Goal: Transaction & Acquisition: Obtain resource

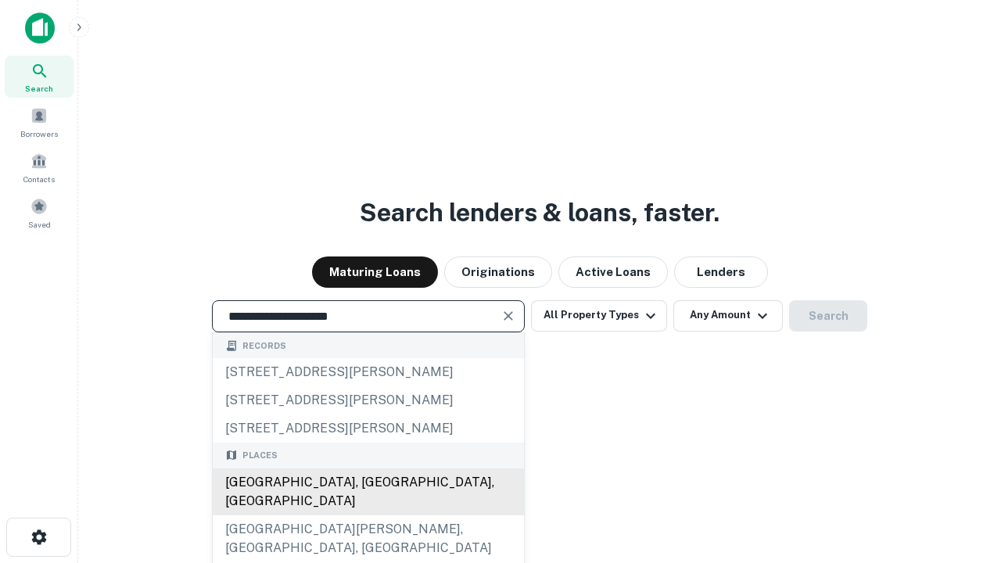
click at [368, 516] on div "Santa Monica, CA, USA" at bounding box center [368, 492] width 311 height 47
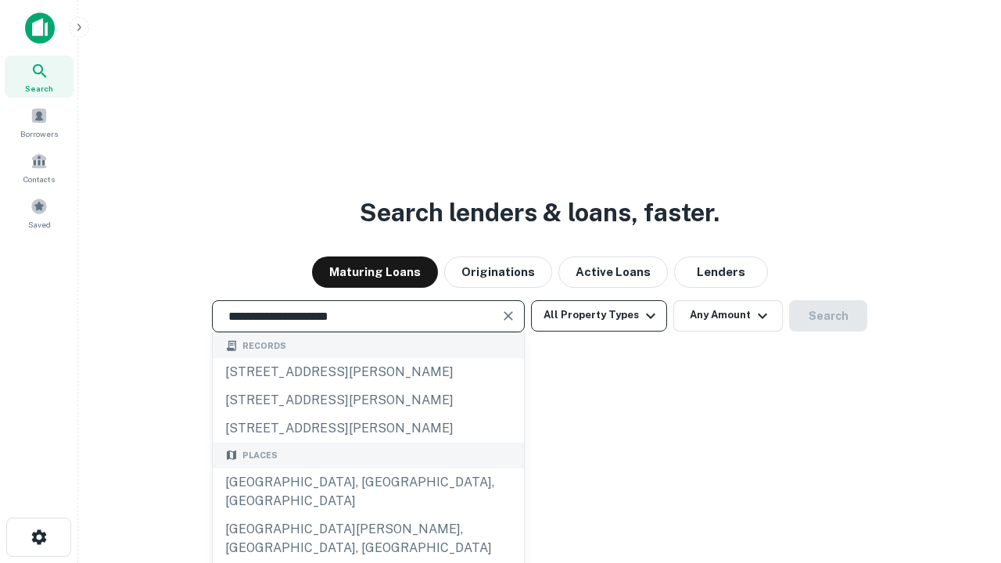
type input "**********"
click at [599, 315] on button "All Property Types" at bounding box center [599, 315] width 136 height 31
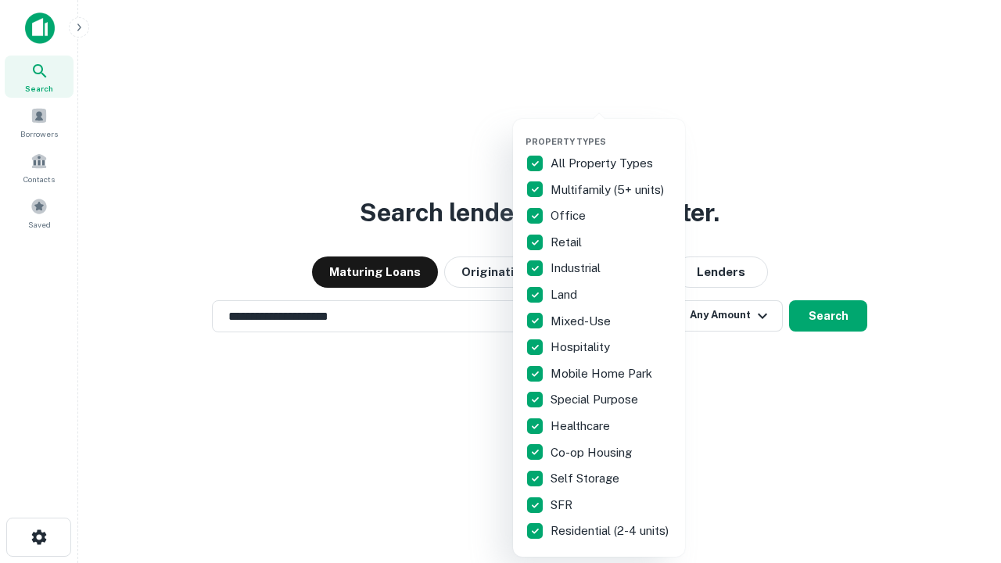
click at [612, 131] on button "button" at bounding box center [612, 131] width 172 height 1
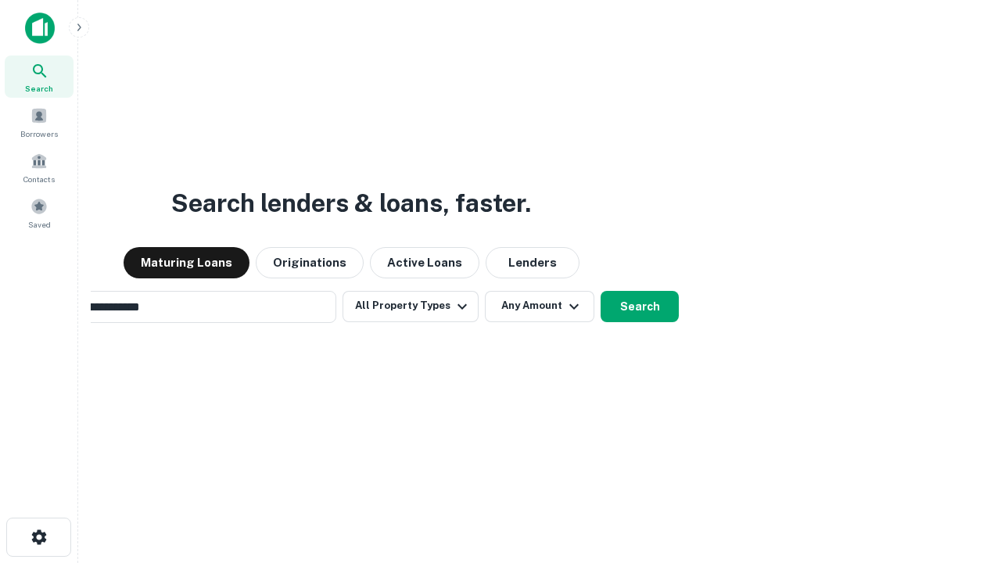
scroll to position [24, 0]
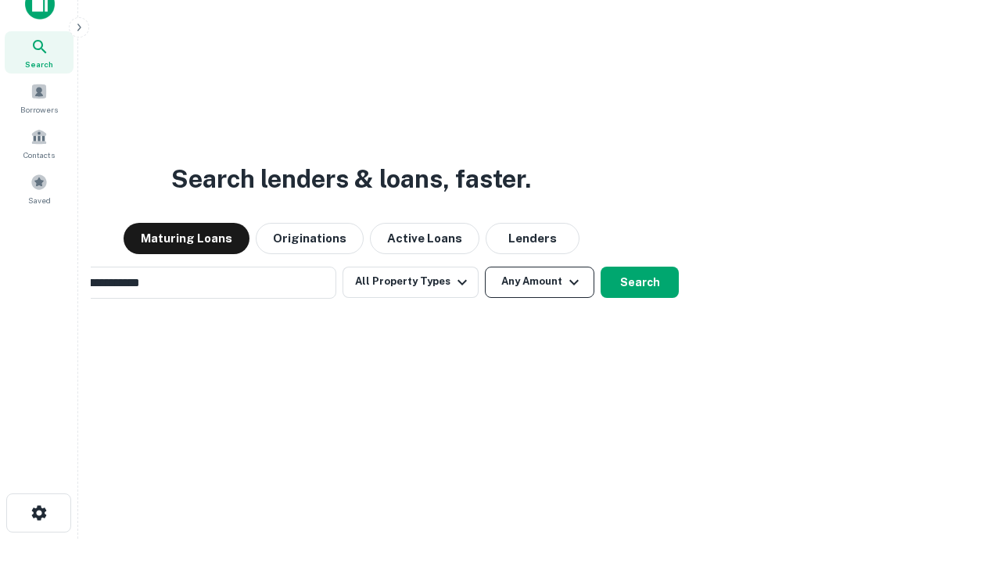
click at [485, 267] on button "Any Amount" at bounding box center [540, 282] width 110 height 31
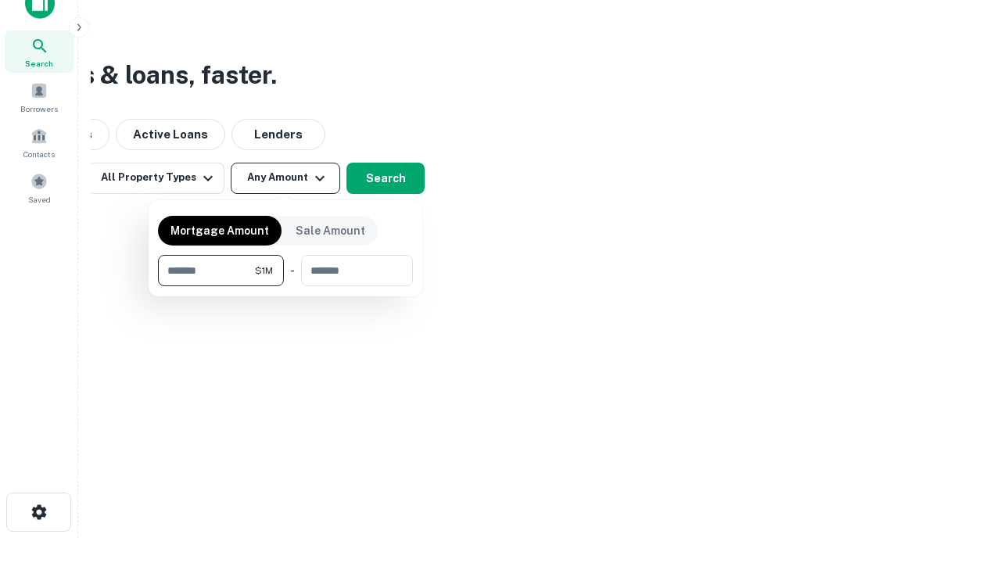
type input "*******"
click at [286, 286] on button "button" at bounding box center [285, 286] width 255 height 1
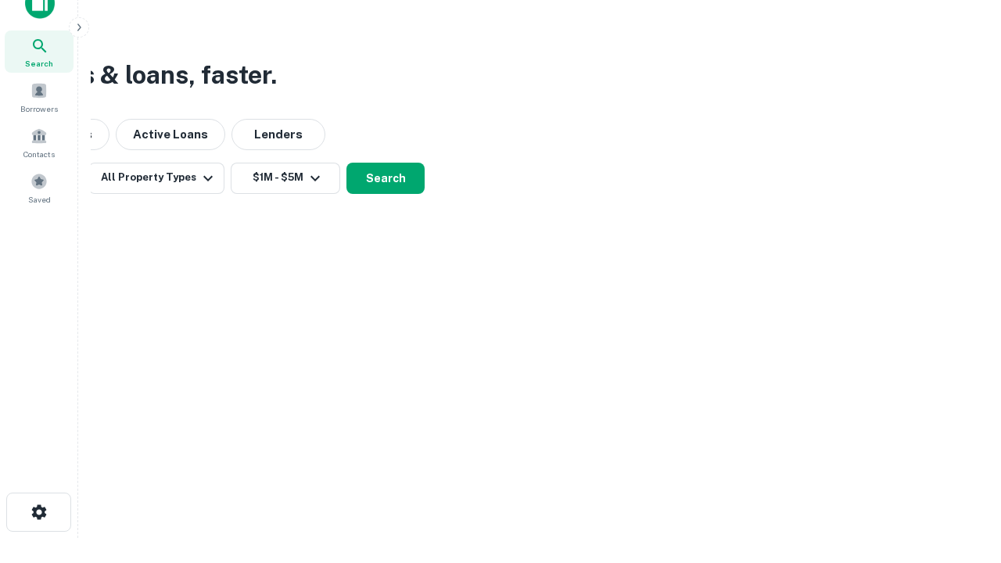
scroll to position [9, 289]
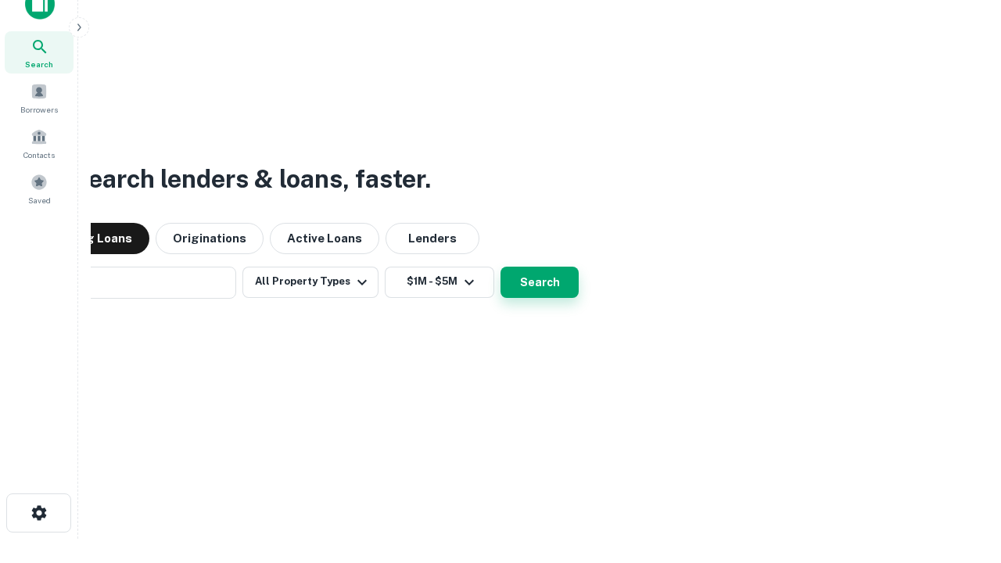
click at [501, 267] on button "Search" at bounding box center [540, 282] width 78 height 31
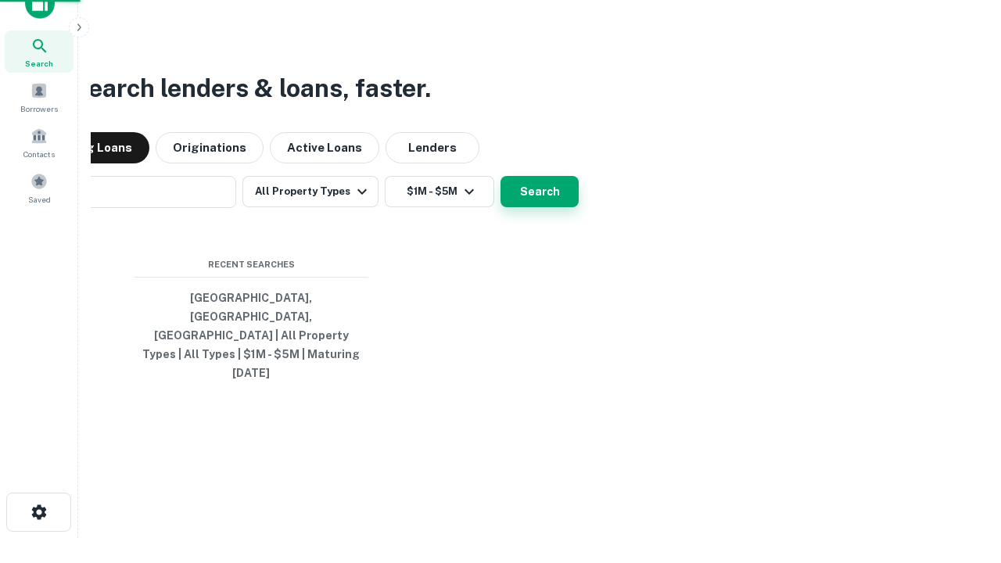
scroll to position [41, 443]
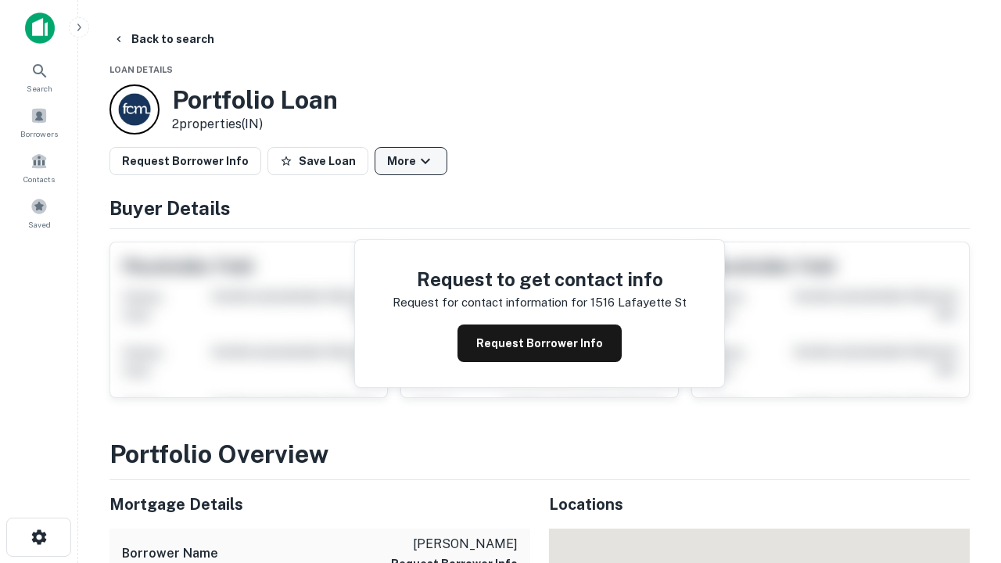
click at [411, 161] on button "More" at bounding box center [411, 161] width 73 height 28
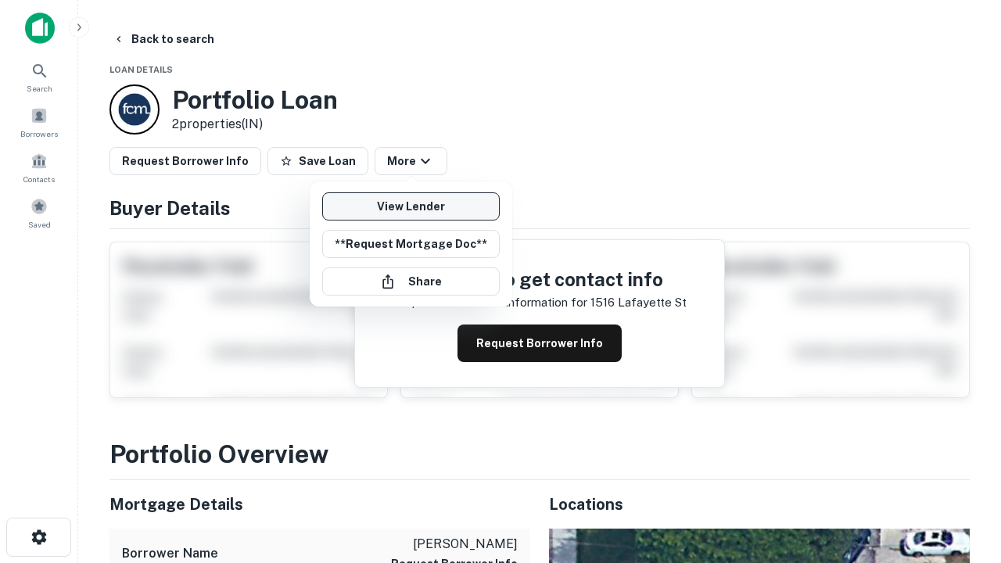
click at [411, 207] on link "View Lender" at bounding box center [411, 206] width 178 height 28
